Goal: Find specific page/section: Find specific page/section

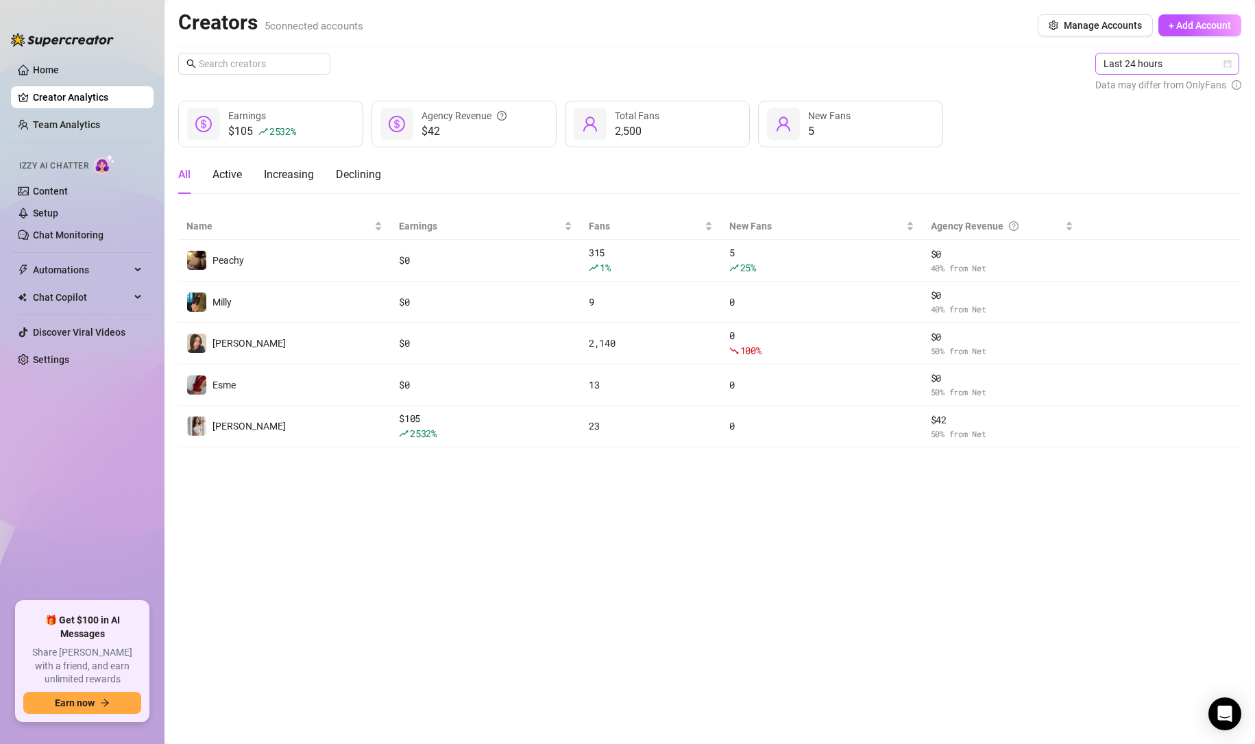
click at [1152, 60] on span "Last 24 hours" at bounding box center [1166, 63] width 127 height 21
click at [1128, 112] on div "Last 7 days" at bounding box center [1168, 113] width 122 height 15
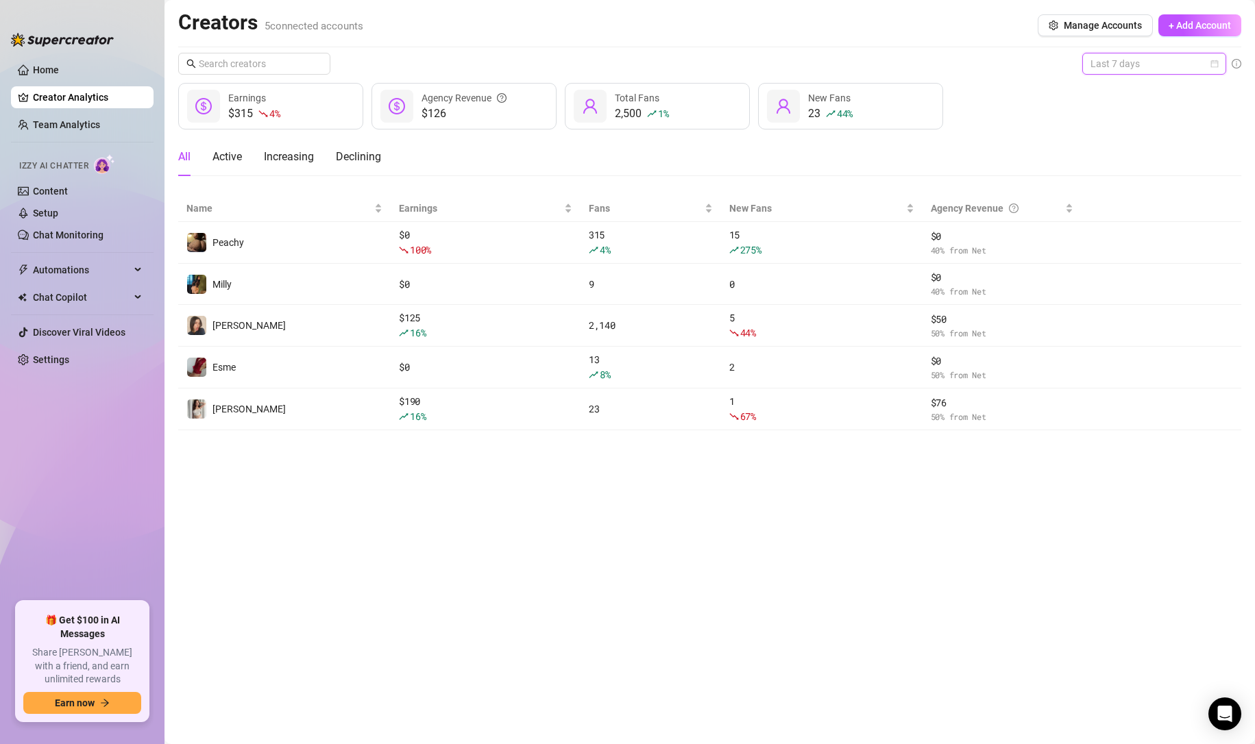
click at [1122, 69] on span "Last 7 days" at bounding box center [1153, 63] width 127 height 21
click at [1109, 82] on div "Last 24 hours" at bounding box center [1154, 91] width 138 height 22
click at [1138, 71] on span "Last 7 days" at bounding box center [1153, 63] width 127 height 21
click at [1130, 95] on div "Last 24 hours" at bounding box center [1154, 91] width 122 height 15
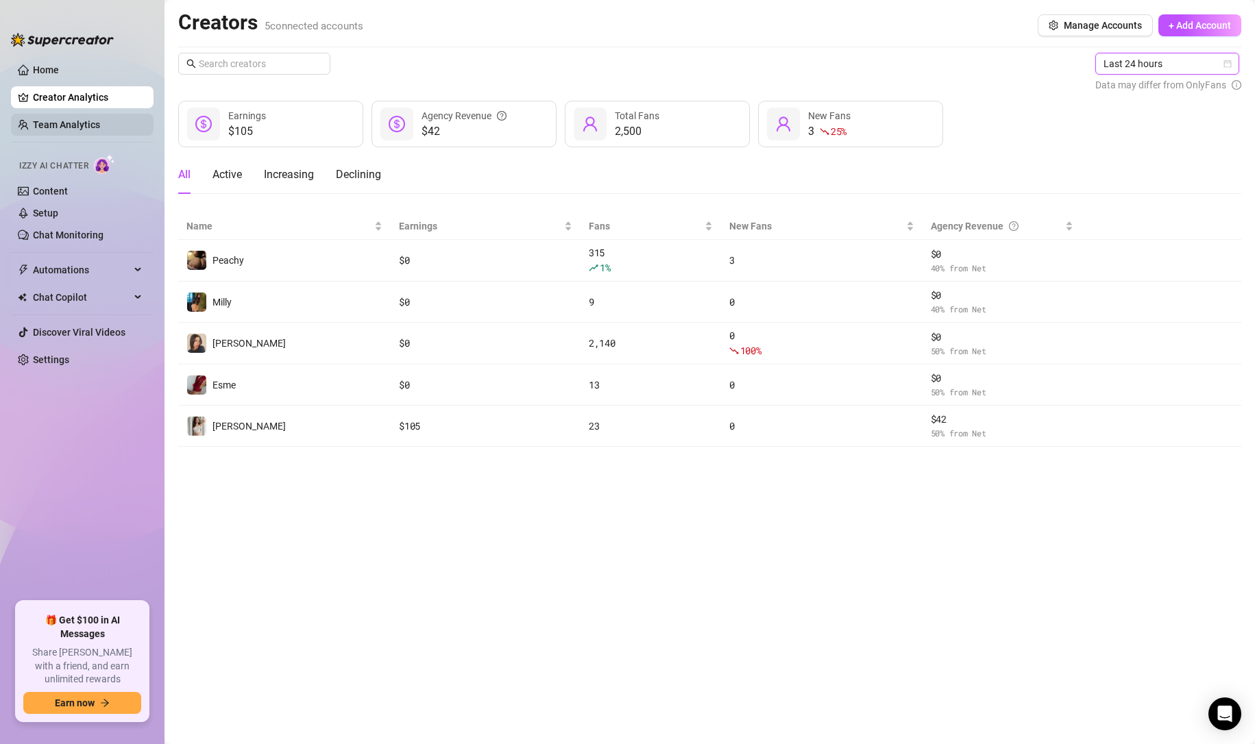
click at [87, 126] on link "Team Analytics" at bounding box center [66, 124] width 67 height 11
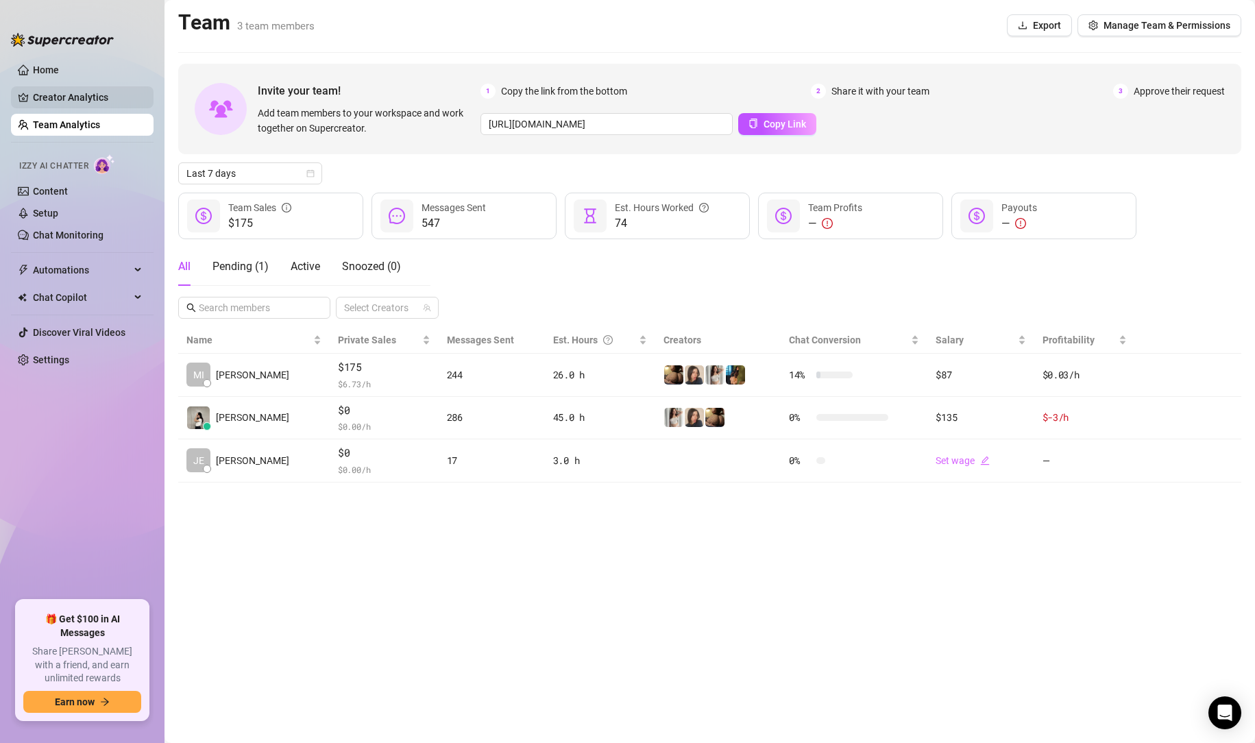
click at [83, 104] on link "Creator Analytics" at bounding box center [88, 97] width 110 height 22
